Goal: Information Seeking & Learning: Learn about a topic

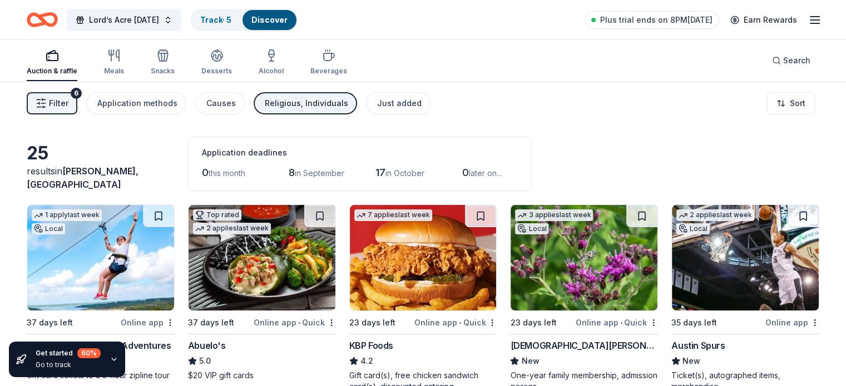
click at [58, 57] on rect "button" at bounding box center [52, 56] width 11 height 7
click at [68, 102] on span "Filter" at bounding box center [58, 103] width 19 height 13
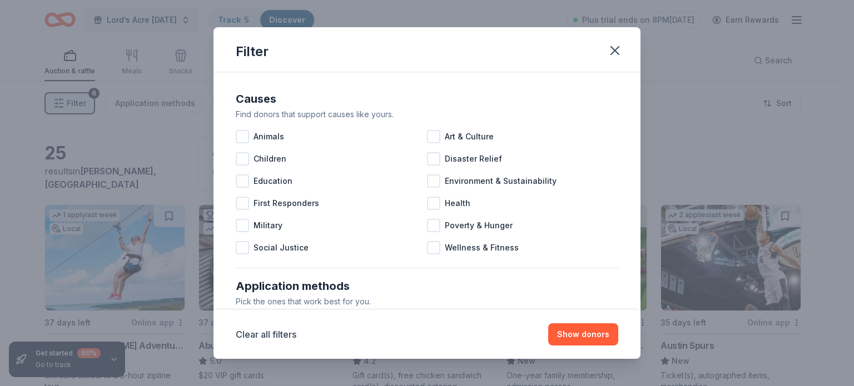
drag, startPoint x: 632, startPoint y: 141, endPoint x: 634, endPoint y: 151, distance: 10.4
click at [634, 151] on div "Causes Find donors that support causes like yours. Animals Art & Culture Childr…" at bounding box center [427, 191] width 427 height 238
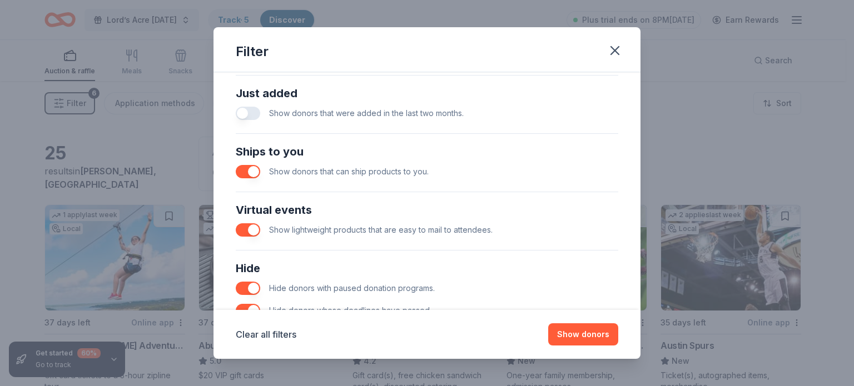
scroll to position [403, 0]
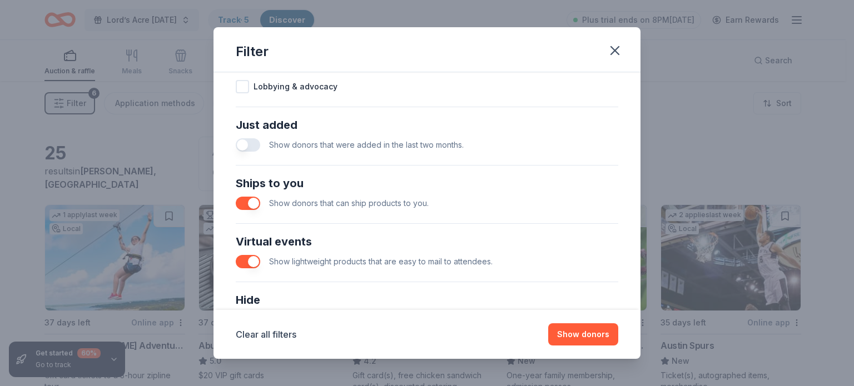
click at [256, 142] on button "button" at bounding box center [248, 144] width 24 height 13
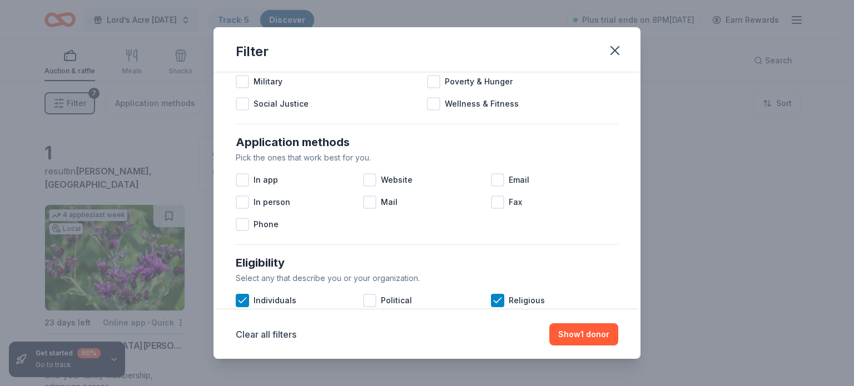
scroll to position [150, 0]
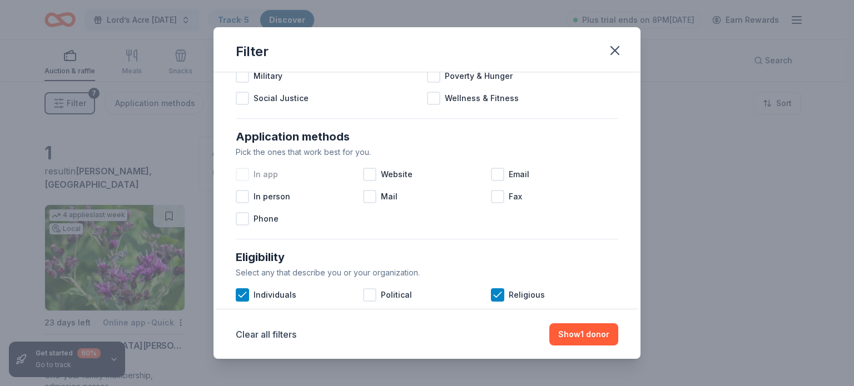
click at [243, 171] on div at bounding box center [242, 174] width 13 height 13
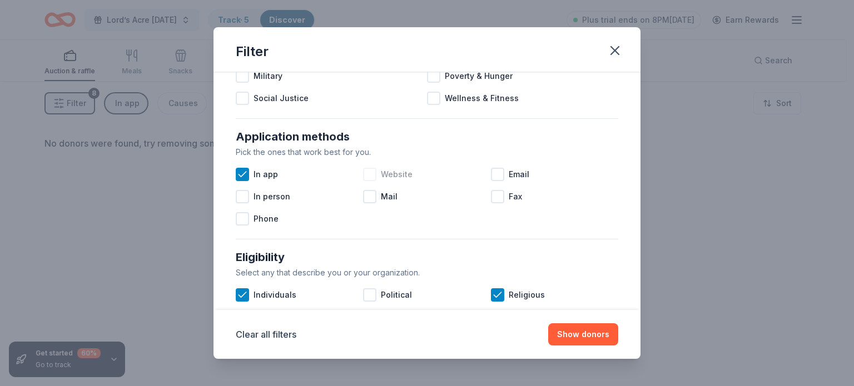
click at [369, 171] on div at bounding box center [369, 174] width 13 height 13
click at [494, 173] on div at bounding box center [497, 174] width 13 height 13
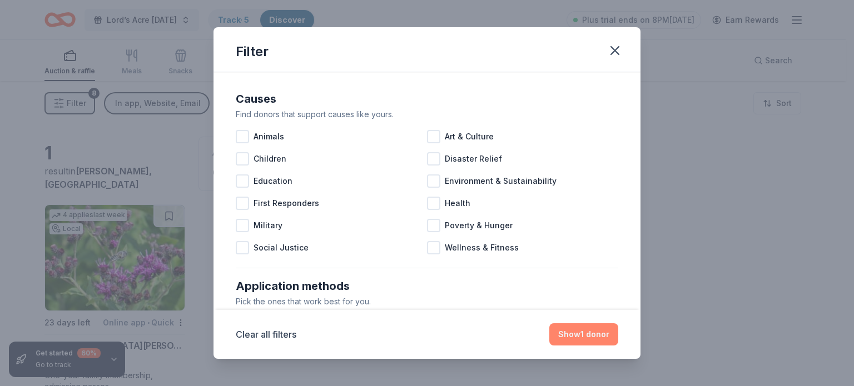
click at [578, 338] on button "Show 1 donor" at bounding box center [583, 335] width 69 height 22
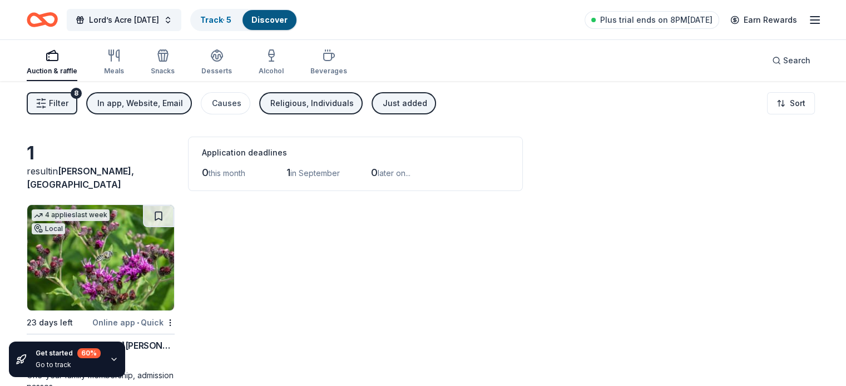
click at [182, 103] on div "In app, Website, Email" at bounding box center [140, 103] width 86 height 13
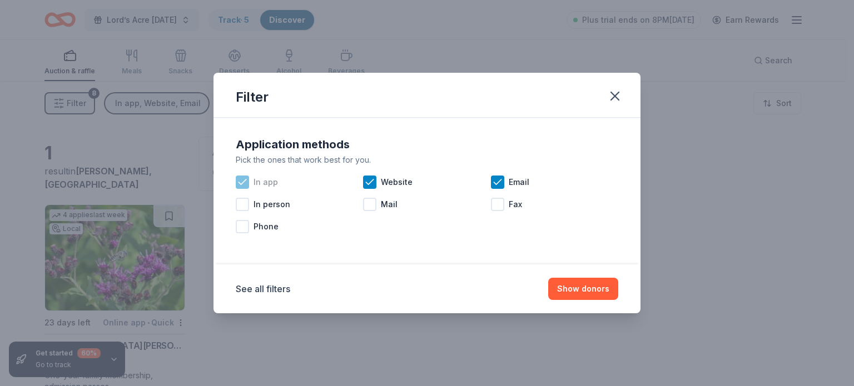
click at [242, 186] on icon at bounding box center [242, 182] width 11 height 11
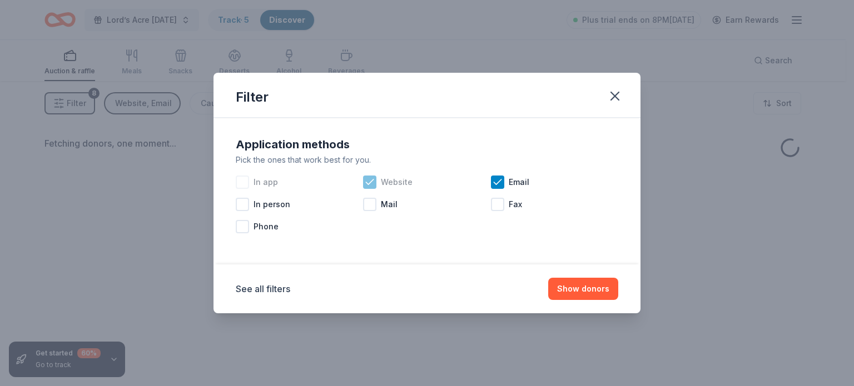
click at [371, 177] on icon at bounding box center [369, 182] width 11 height 11
click at [500, 185] on icon at bounding box center [497, 182] width 11 height 11
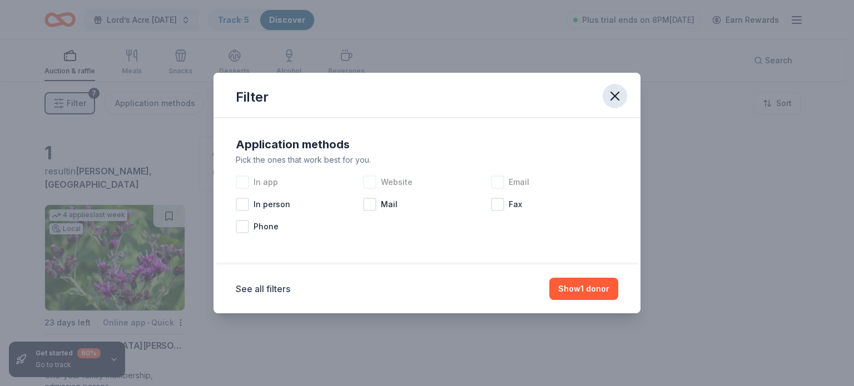
click at [619, 96] on icon "button" at bounding box center [615, 96] width 16 height 16
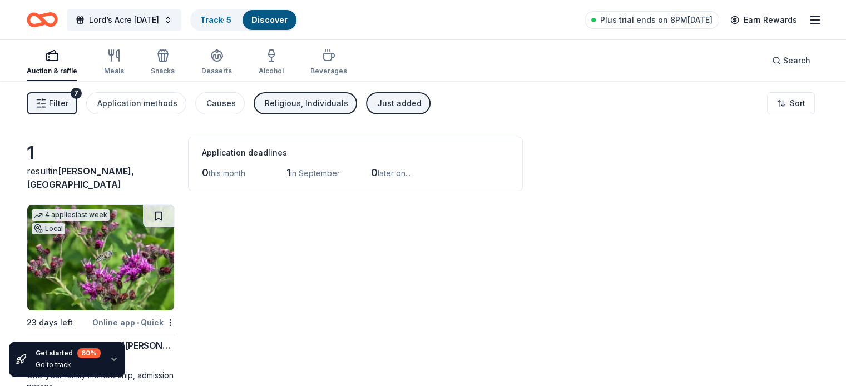
click at [68, 100] on span "Filter" at bounding box center [58, 103] width 19 height 13
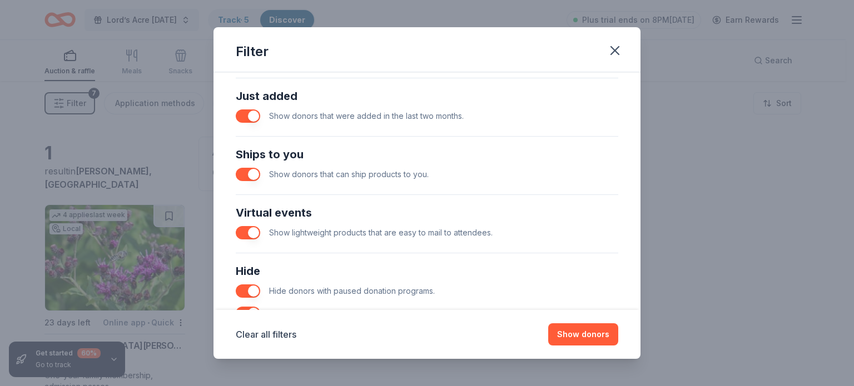
scroll to position [409, 0]
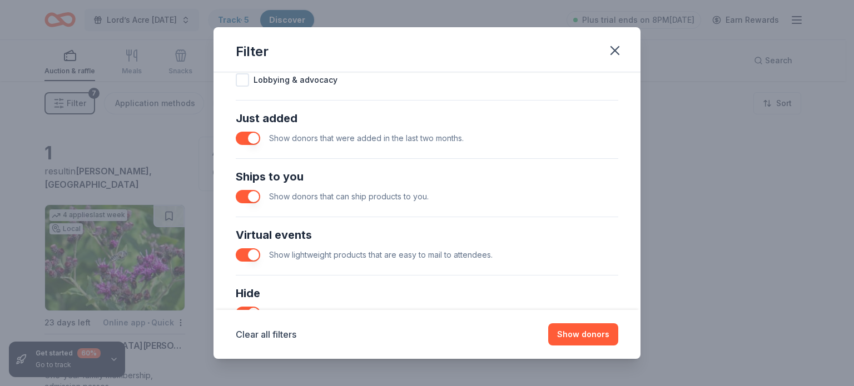
click at [242, 139] on button "button" at bounding box center [248, 138] width 24 height 13
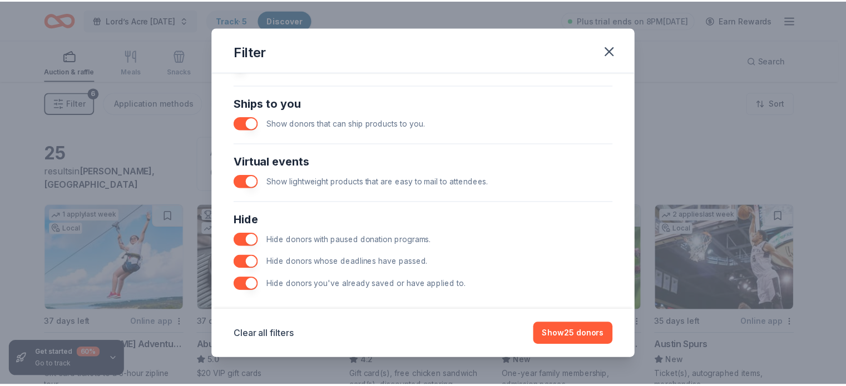
scroll to position [487, 0]
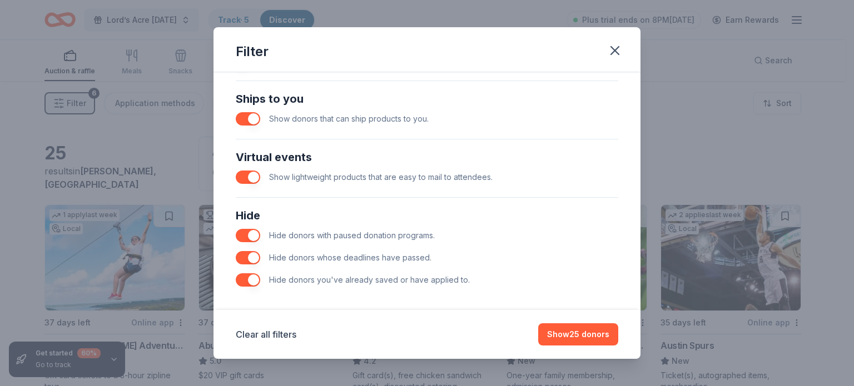
click at [243, 115] on button "button" at bounding box center [248, 118] width 24 height 13
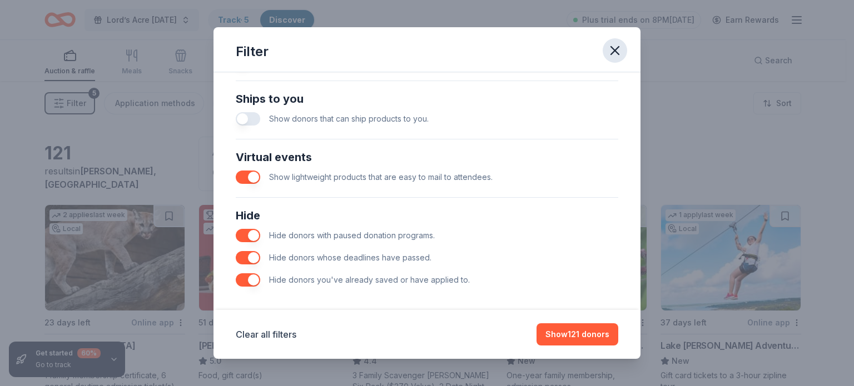
click at [613, 51] on icon "button" at bounding box center [615, 51] width 16 height 16
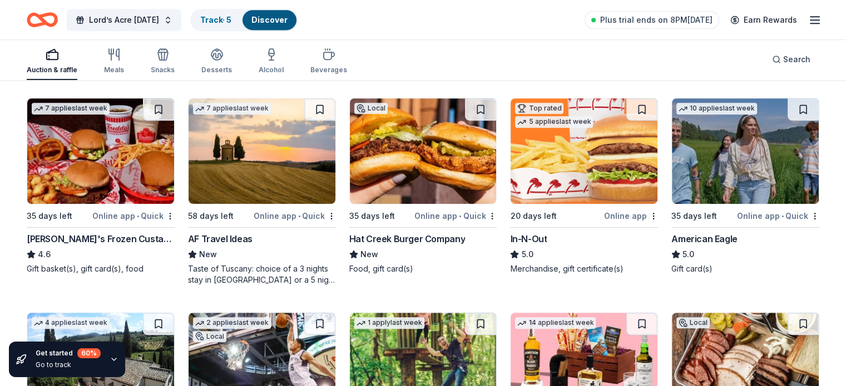
scroll to position [540, 0]
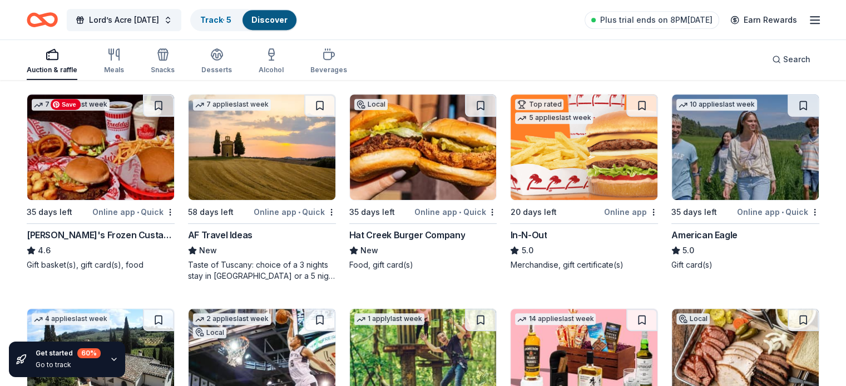
click at [116, 160] on img at bounding box center [100, 148] width 147 height 106
